Goal: Task Accomplishment & Management: Manage account settings

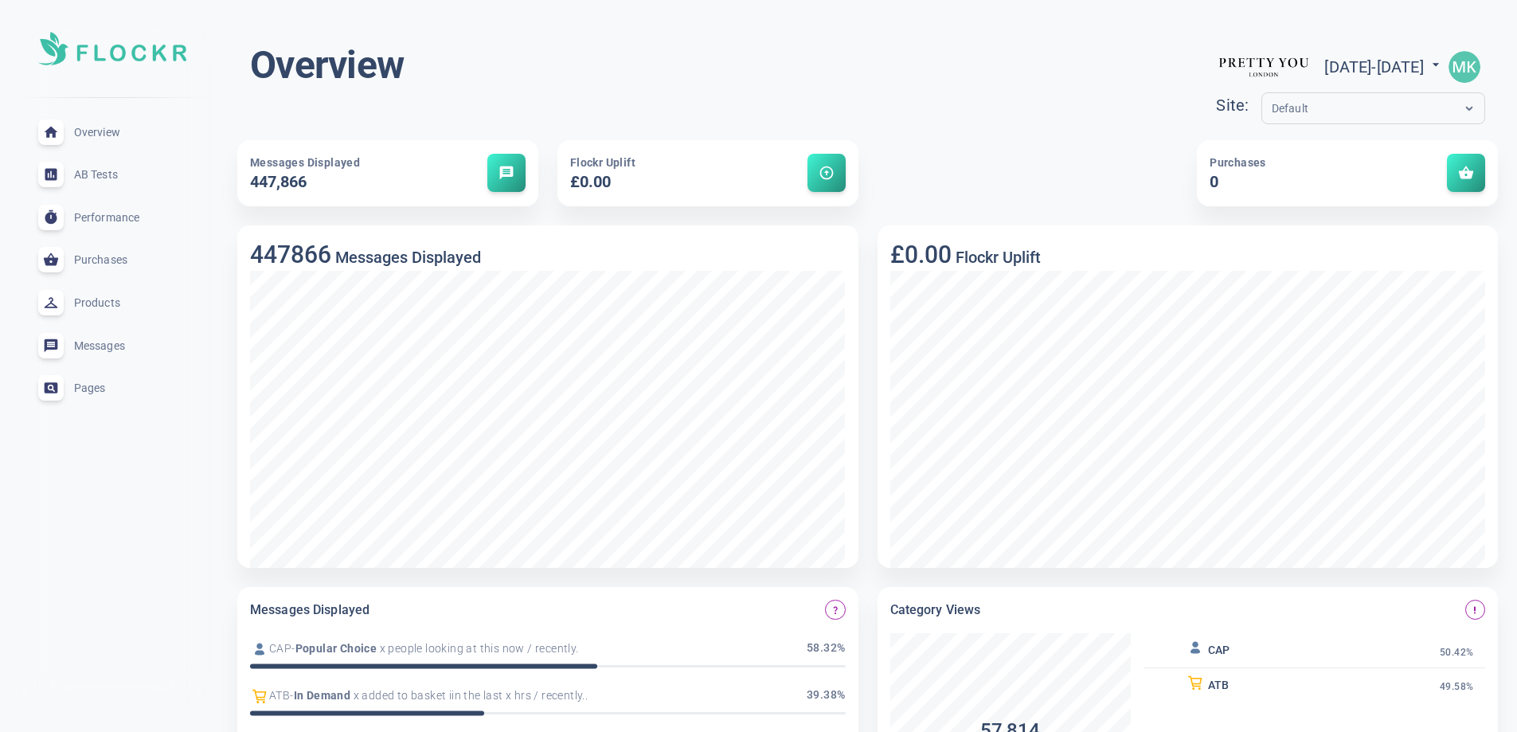
click at [1465, 65] on img "button" at bounding box center [1465, 67] width 32 height 32
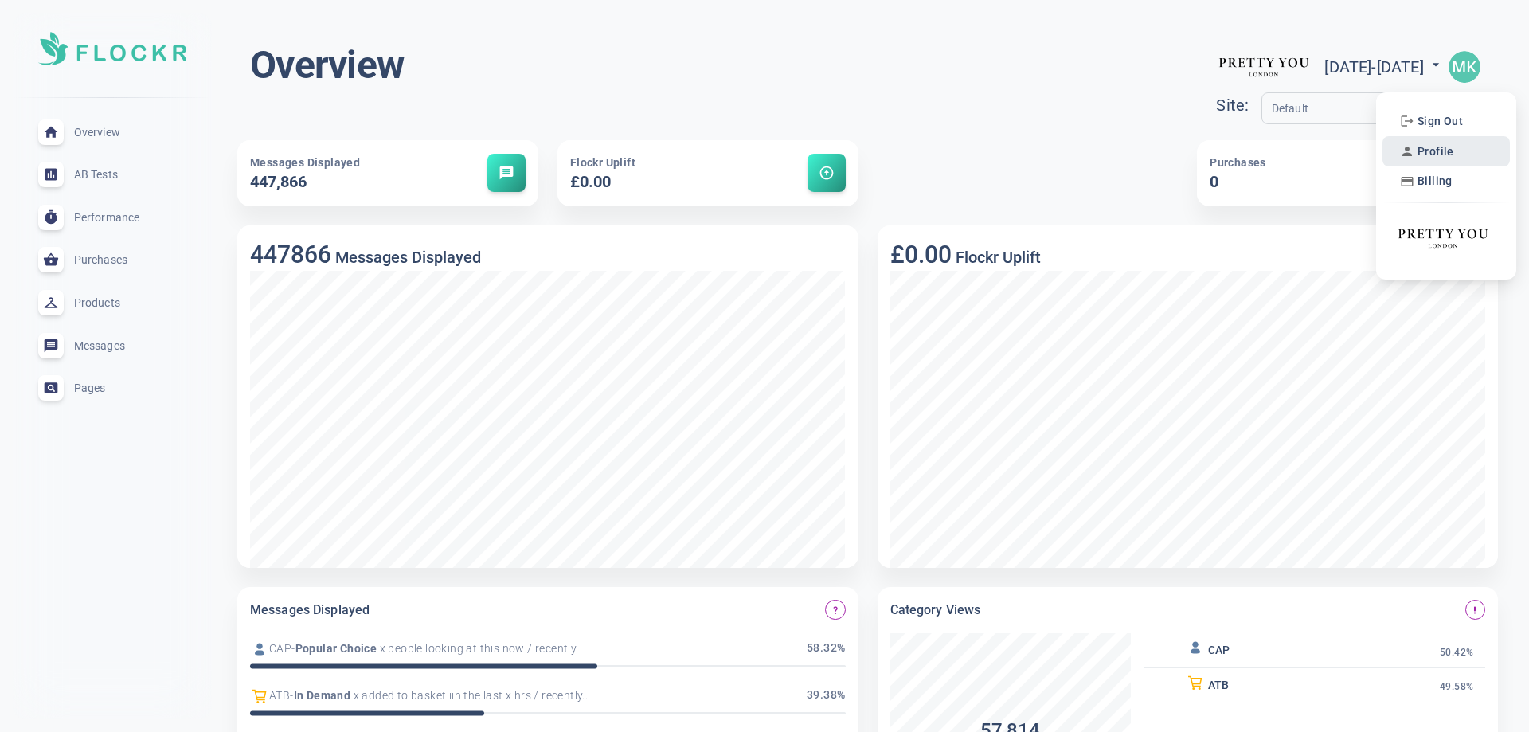
click at [1461, 149] on li "Profile" at bounding box center [1446, 151] width 127 height 30
click at [1431, 147] on span "Profile" at bounding box center [1436, 152] width 37 height 14
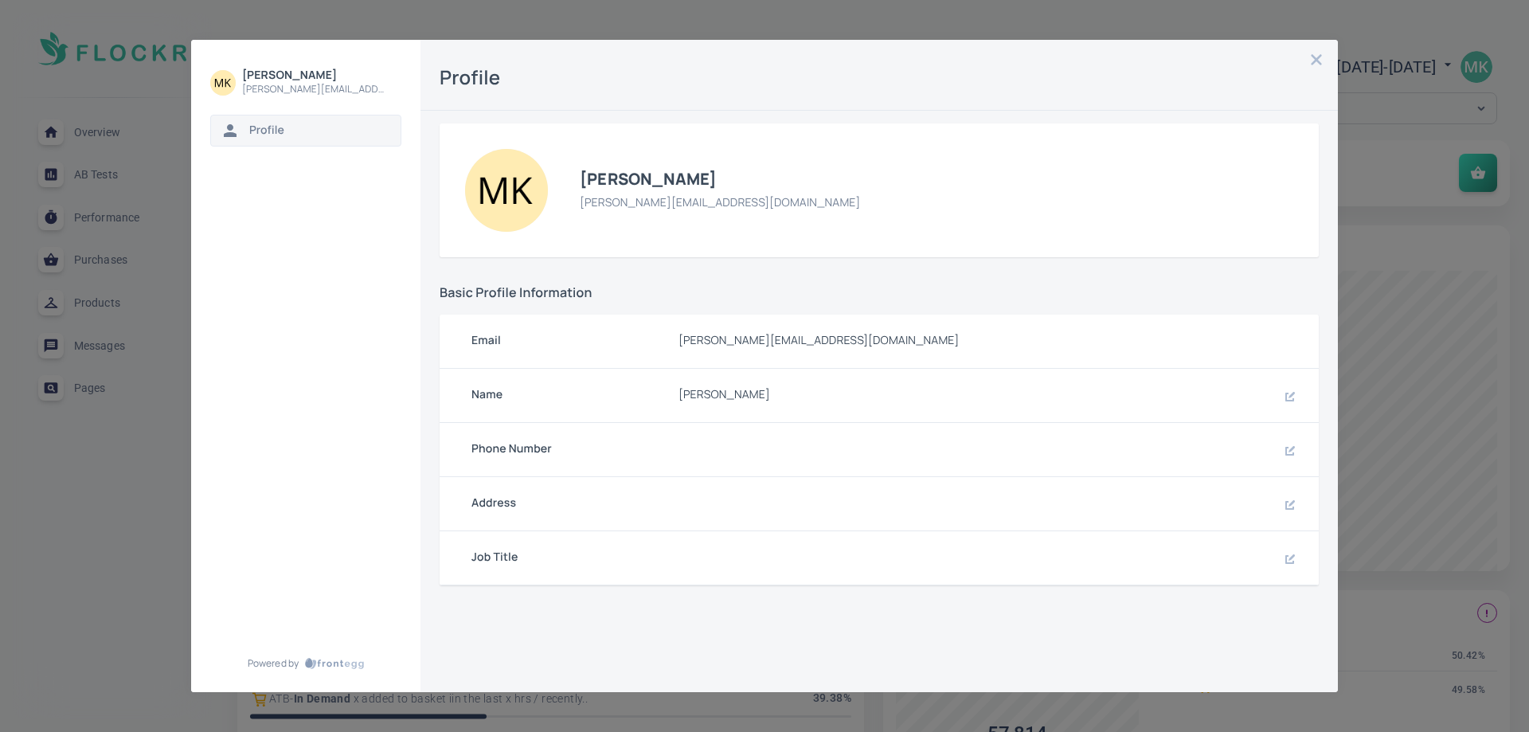
click at [751, 346] on span "[PERSON_NAME][EMAIL_ADDRESS][DOMAIN_NAME]" at bounding box center [983, 341] width 608 height 14
click at [1318, 59] on icon "button" at bounding box center [1317, 59] width 10 height 10
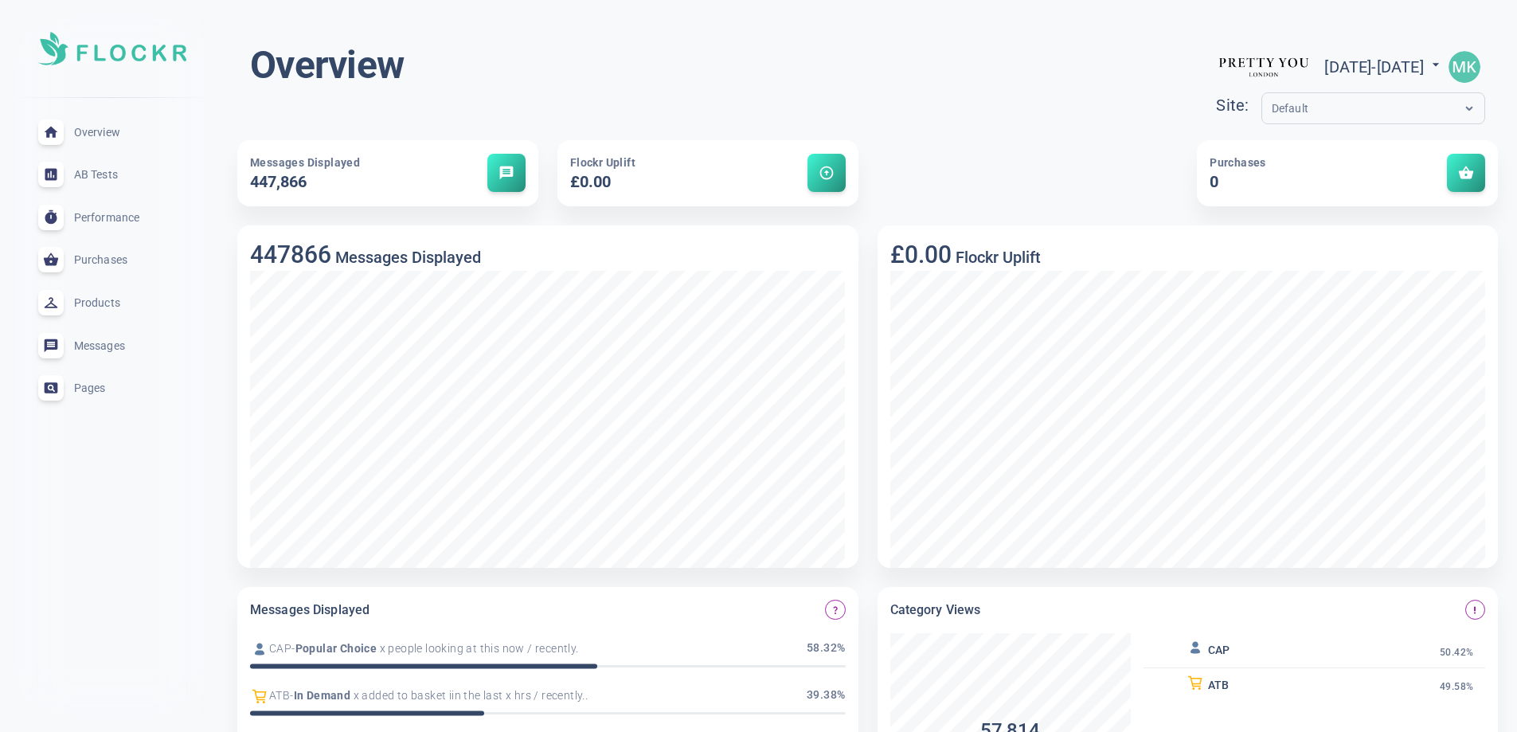
click at [1467, 68] on img "button" at bounding box center [1465, 67] width 32 height 32
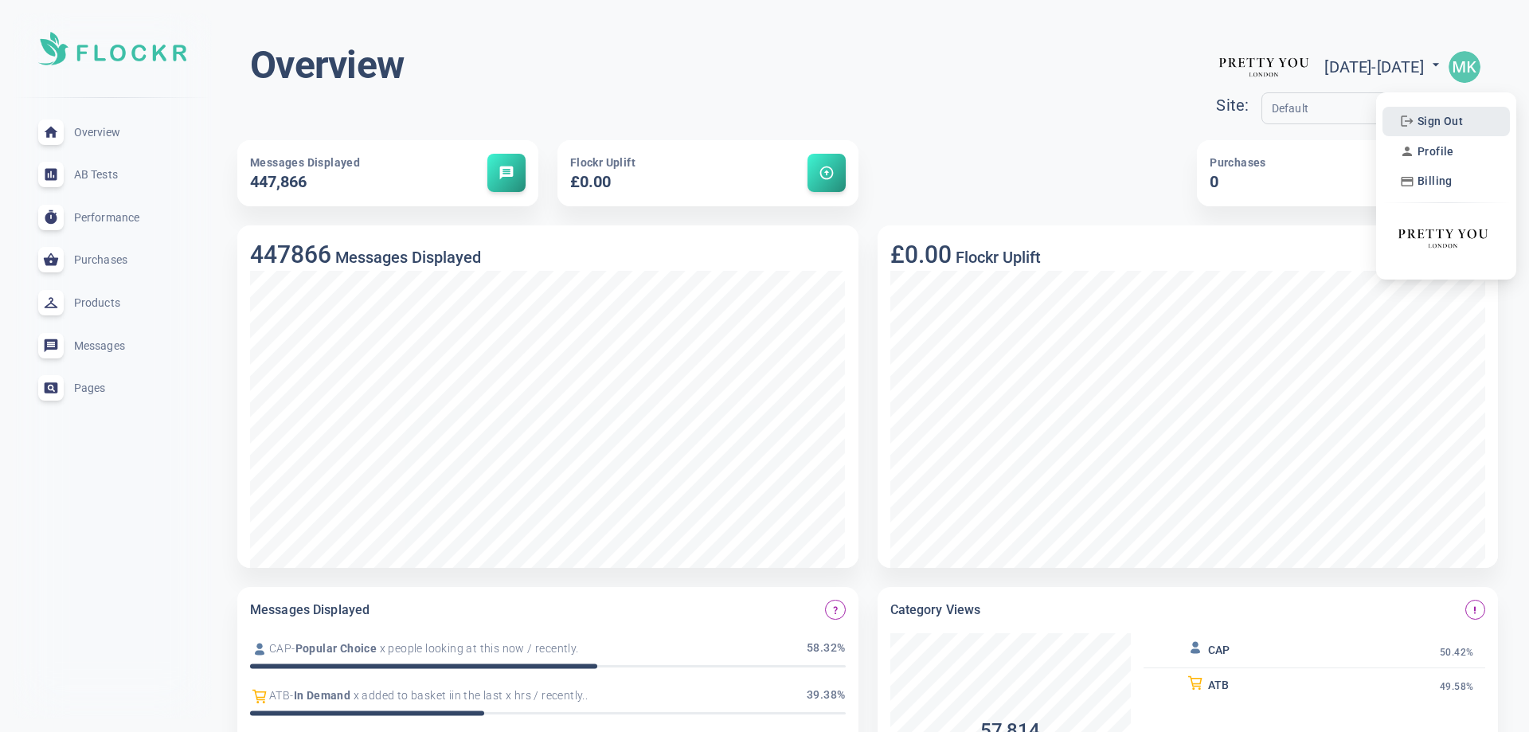
click at [1440, 123] on span "Sign Out" at bounding box center [1440, 122] width 45 height 14
